Goal: Task Accomplishment & Management: Complete application form

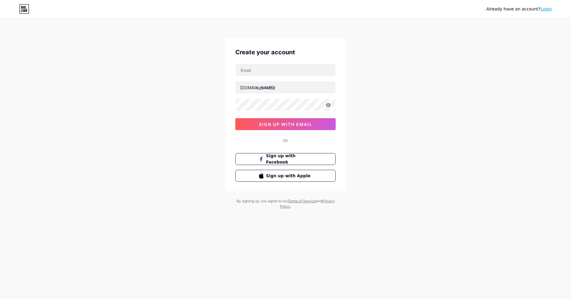
click at [108, 112] on div "Already have an account? Login Create your account [DOMAIN_NAME]/ 0cAFcWeA6mZPM…" at bounding box center [285, 114] width 571 height 228
click at [299, 70] on input "text" at bounding box center [285, 70] width 100 height 12
paste input "[EMAIL_ADDRESS][DOMAIN_NAME]"
type input "[EMAIL_ADDRESS][DOMAIN_NAME]"
click at [208, 97] on div "Already have an account? Login Create your account [EMAIL_ADDRESS][DOMAIN_NAME]…" at bounding box center [285, 114] width 571 height 228
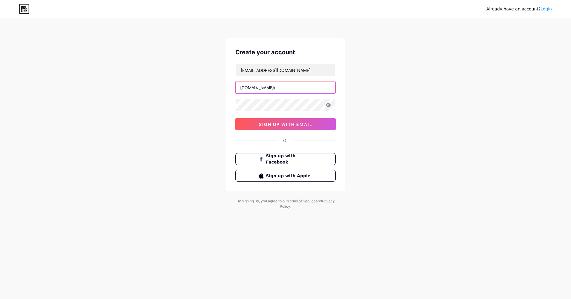
click at [279, 92] on input "text" at bounding box center [285, 87] width 100 height 12
type input "operatoto"
click at [292, 124] on span "sign up with email" at bounding box center [285, 124] width 53 height 5
drag, startPoint x: 174, startPoint y: 123, endPoint x: 174, endPoint y: 118, distance: 5.7
click at [174, 123] on div "Already have an account? Login Create your account [EMAIL_ADDRESS][DOMAIN_NAME]…" at bounding box center [285, 114] width 571 height 228
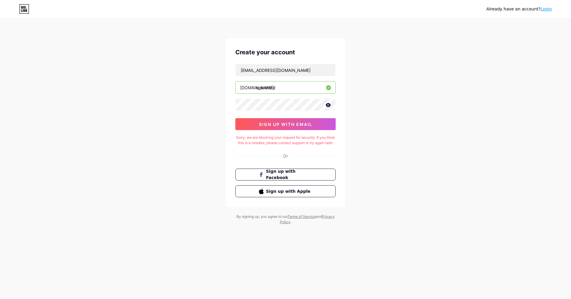
click at [335, 106] on div "Create your account [EMAIL_ADDRESS][DOMAIN_NAME] [DOMAIN_NAME]/ operatoto 0cAFc…" at bounding box center [285, 122] width 119 height 169
click at [267, 69] on input "[EMAIL_ADDRESS][DOMAIN_NAME]" at bounding box center [285, 70] width 100 height 12
paste input "bosopera88"
type input "[EMAIL_ADDRESS][DOMAIN_NAME]"
drag, startPoint x: 277, startPoint y: 124, endPoint x: 83, endPoint y: 162, distance: 198.0
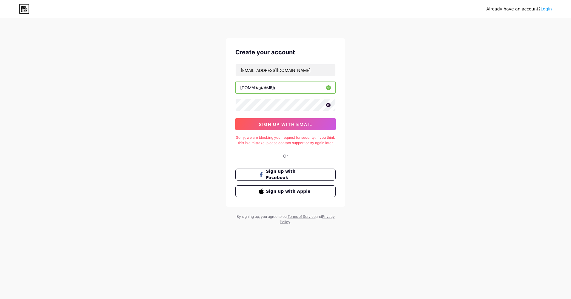
click at [278, 124] on span "sign up with email" at bounding box center [285, 124] width 53 height 5
click at [163, 146] on div "Already have an account? Login Create your account [EMAIL_ADDRESS][DOMAIN_NAME]…" at bounding box center [285, 122] width 571 height 244
click at [402, 140] on div "Already have an account? Login Create your account [EMAIL_ADDRESS][DOMAIN_NAME]…" at bounding box center [285, 122] width 571 height 244
click at [549, 9] on link "Login" at bounding box center [545, 9] width 11 height 5
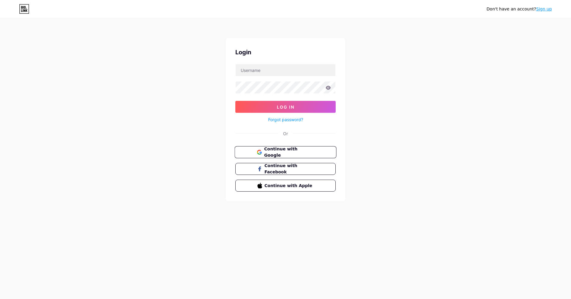
click at [252, 157] on button "Continue with Google" at bounding box center [285, 152] width 102 height 12
click at [273, 148] on button "Continue with Google" at bounding box center [285, 152] width 102 height 12
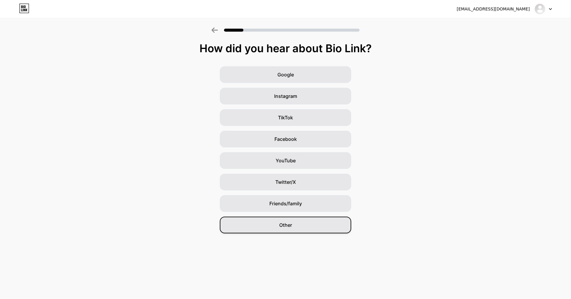
click at [309, 230] on div "Other" at bounding box center [285, 225] width 131 height 17
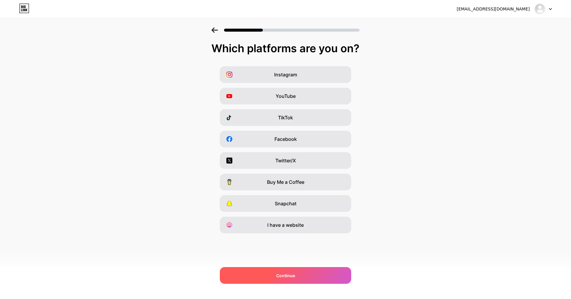
click at [270, 275] on div "Continue" at bounding box center [285, 275] width 131 height 17
click at [285, 271] on div "Continue" at bounding box center [285, 275] width 131 height 17
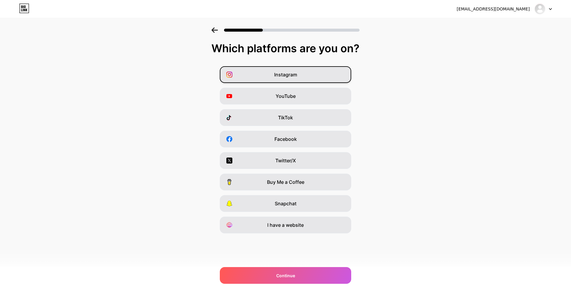
click at [306, 80] on div "Instagram" at bounding box center [285, 74] width 131 height 17
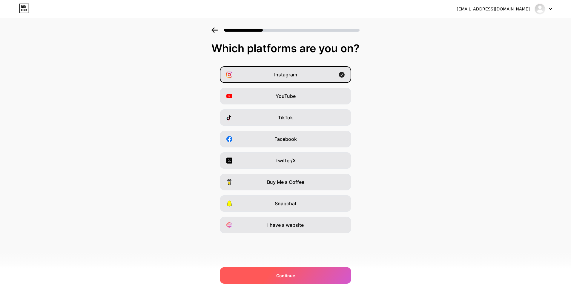
click at [296, 279] on div "Continue" at bounding box center [285, 275] width 131 height 17
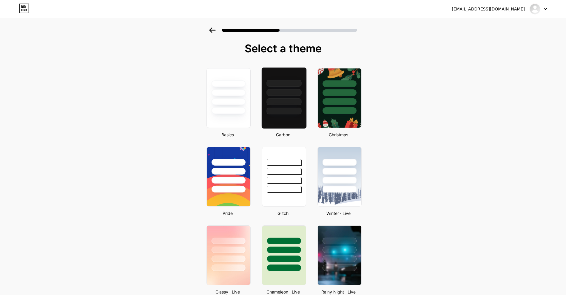
click at [296, 99] on div at bounding box center [284, 101] width 35 height 7
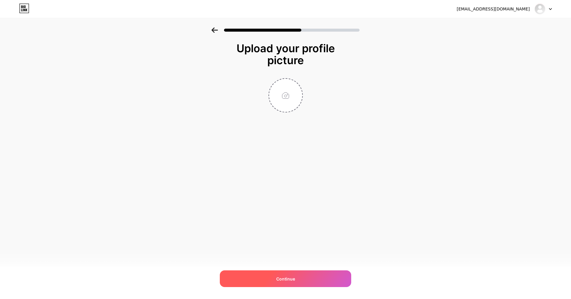
click at [304, 276] on div "Continue" at bounding box center [285, 278] width 131 height 17
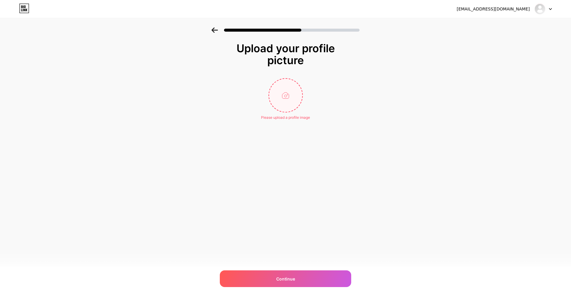
click at [302, 91] on input "file" at bounding box center [285, 95] width 33 height 33
type input "C:\fakepath\operatoto.png"
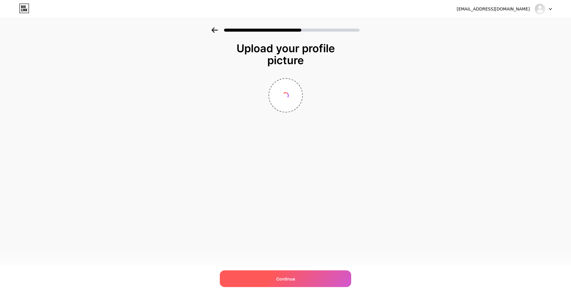
click at [286, 281] on span "Continue" at bounding box center [285, 279] width 19 height 6
click at [278, 283] on div "Continue" at bounding box center [285, 278] width 131 height 17
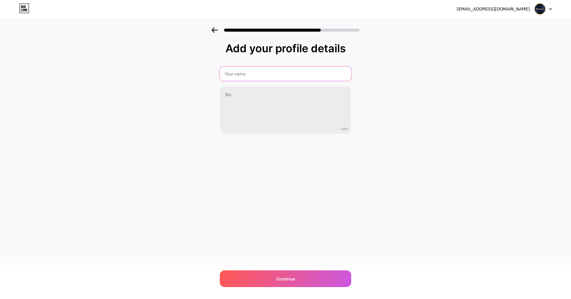
click at [248, 74] on input "text" at bounding box center [285, 74] width 132 height 14
type input "Operatoto"
drag, startPoint x: 338, startPoint y: 153, endPoint x: 327, endPoint y: 162, distance: 14.3
click at [338, 153] on div "Add your profile details Operatoto 0/255 Continue Error" at bounding box center [285, 102] width 131 height 121
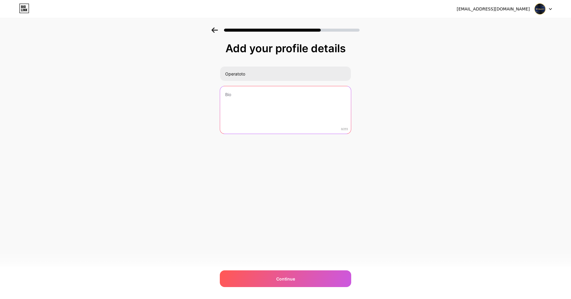
click at [286, 101] on textarea at bounding box center [285, 110] width 131 height 48
paste textarea "Operatoto Login, Link Opera Toto, Daftar Operatoto, Alternatif Operatoto, Opera…"
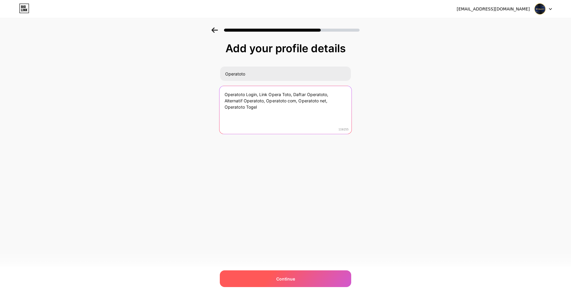
type textarea "Operatoto Login, Link Opera Toto, Daftar Operatoto, Alternatif Operatoto, Opera…"
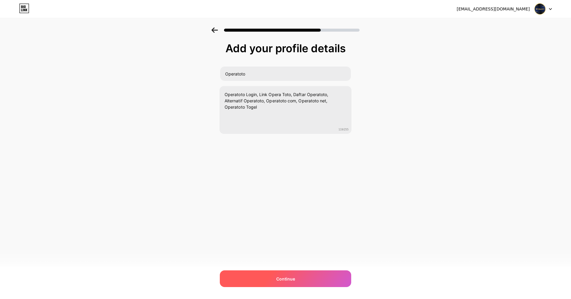
click at [302, 275] on div "Continue" at bounding box center [285, 278] width 131 height 17
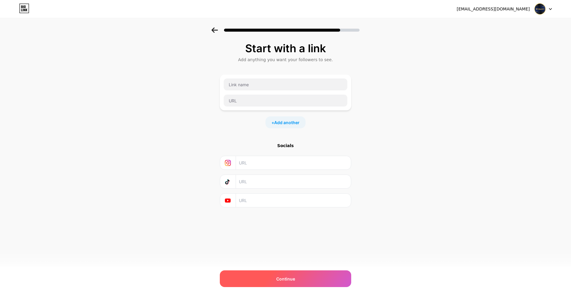
click at [283, 284] on div "Continue" at bounding box center [285, 278] width 131 height 17
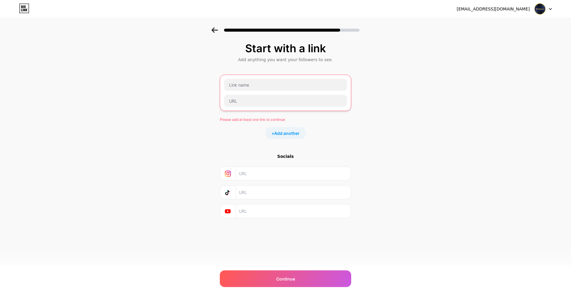
click at [271, 93] on div at bounding box center [286, 92] width 124 height 29
click at [283, 99] on input "text" at bounding box center [285, 101] width 123 height 12
paste input "https://288cdn.online/url/operatoto"
type input "https://288cdn.online/url/operatoto"
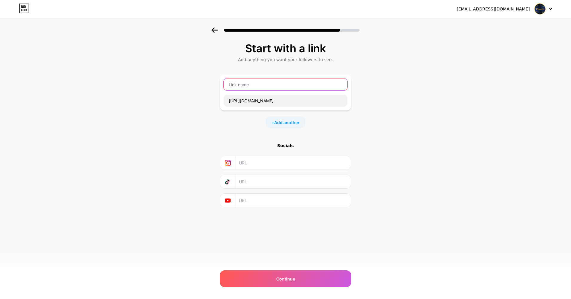
click at [284, 88] on input "text" at bounding box center [286, 84] width 124 height 12
type input "Operatoto"
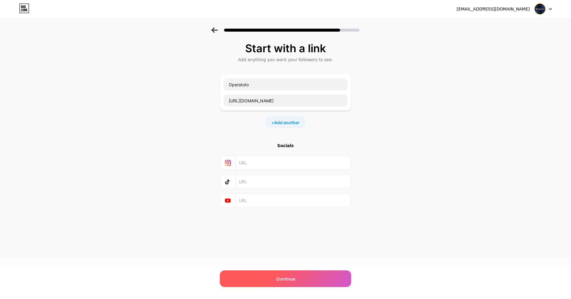
click at [287, 284] on div "Continue" at bounding box center [285, 278] width 131 height 17
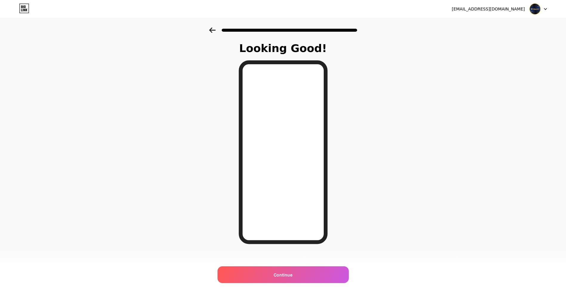
click at [318, 278] on div "Continue" at bounding box center [283, 274] width 131 height 17
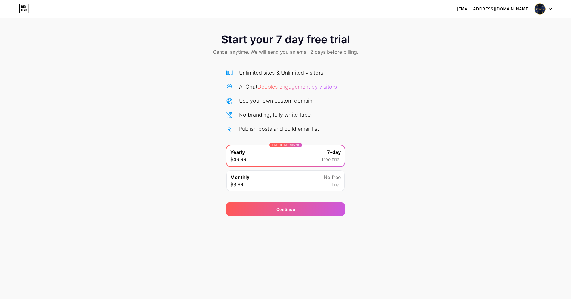
click at [334, 181] on span "trial" at bounding box center [336, 184] width 9 height 7
click at [372, 178] on div "Start your 7 day free trial Cancel anytime. We will send you an email 2 days be…" at bounding box center [285, 121] width 571 height 189
click at [339, 178] on span "No free" at bounding box center [332, 177] width 17 height 7
click at [330, 180] on span "No free" at bounding box center [332, 177] width 17 height 7
drag, startPoint x: 570, startPoint y: 148, endPoint x: 556, endPoint y: 111, distance: 39.0
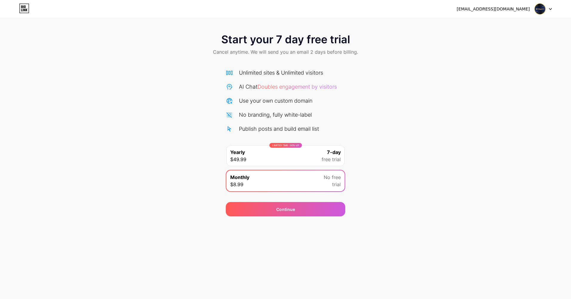
click at [570, 148] on html "operagacor64@gmail.com Logout Link Copied Start your 7 day free trial Cancel an…" at bounding box center [285, 149] width 571 height 299
